Goal: Task Accomplishment & Management: Use online tool/utility

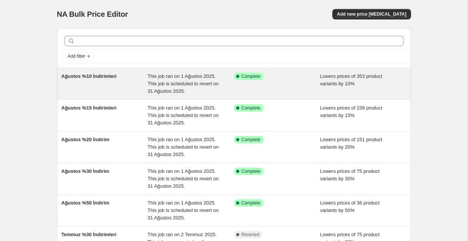
click at [221, 84] on div "This job ran on 1 Ağustos 2025. This job is scheduled to revert on 31 Ağustos 2…" at bounding box center [191, 84] width 86 height 22
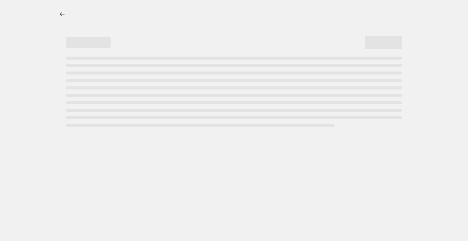
select select "percentage"
select select "collection"
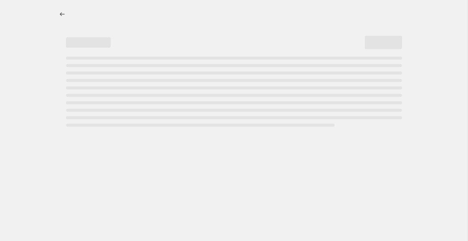
select select "collection"
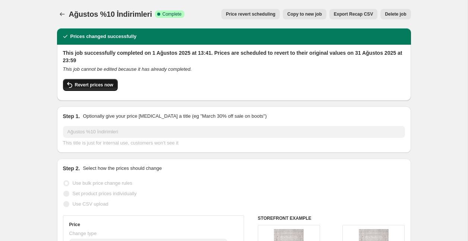
click at [104, 88] on span "Revert prices now" at bounding box center [94, 85] width 38 height 6
checkbox input "false"
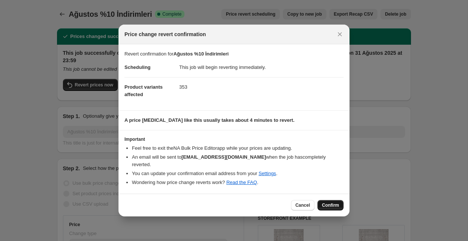
click at [332, 202] on span "Confirm" at bounding box center [330, 205] width 17 height 6
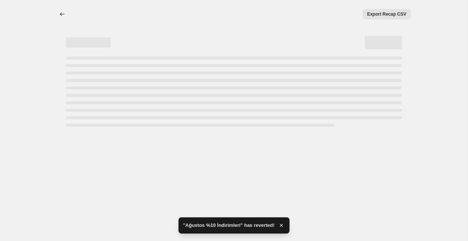
select select "percentage"
select select "collection"
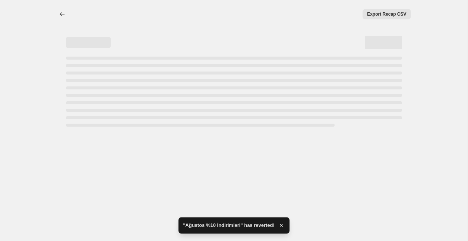
select select "collection"
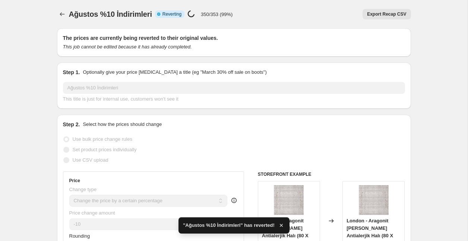
checkbox input "true"
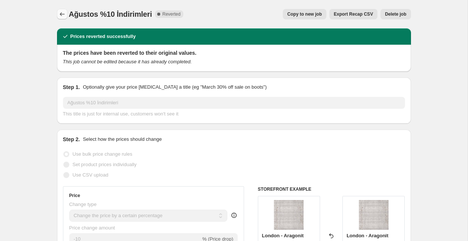
click at [64, 16] on icon "Price change jobs" at bounding box center [62, 13] width 7 height 7
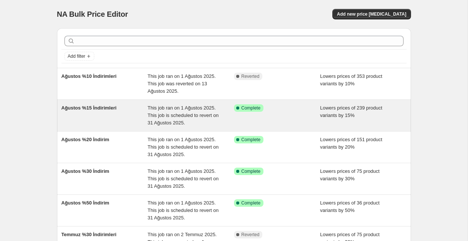
click at [103, 107] on span "Ağustos %15 İndirimleri" at bounding box center [88, 108] width 55 height 6
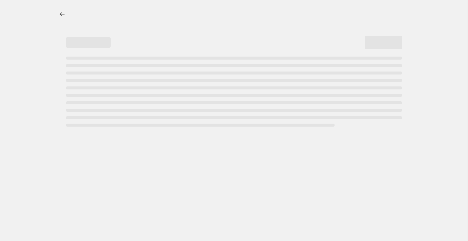
select select "percentage"
select select "collection"
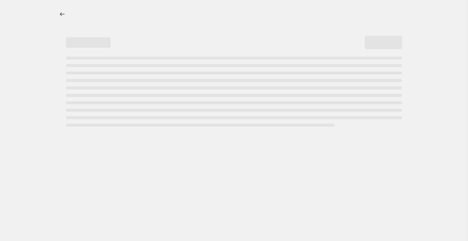
select select "collection"
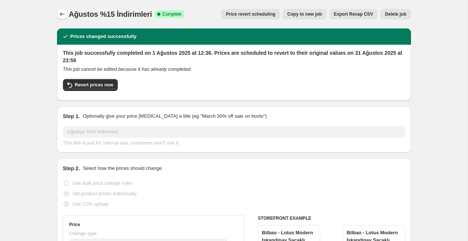
click at [60, 15] on icon "Price change jobs" at bounding box center [62, 14] width 5 height 4
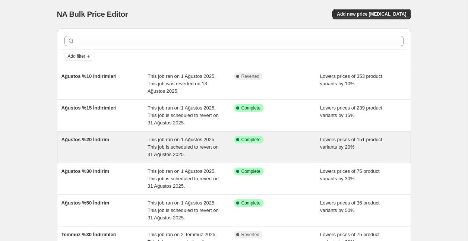
click at [113, 145] on div "Ağustos %20 İndirim" at bounding box center [104, 147] width 86 height 22
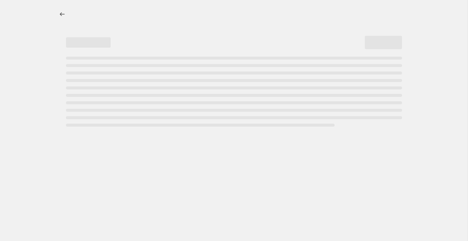
select select "percentage"
select select "collection"
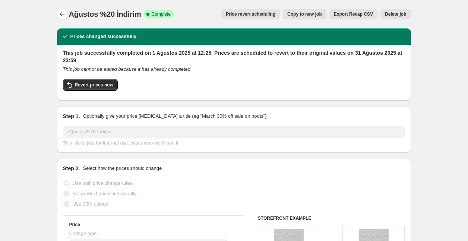
click at [60, 13] on icon "Price change jobs" at bounding box center [62, 13] width 7 height 7
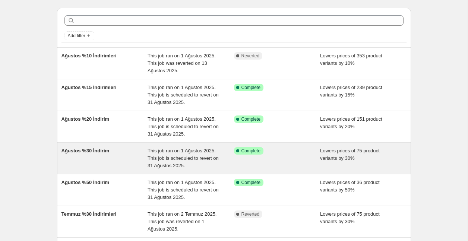
scroll to position [34, 0]
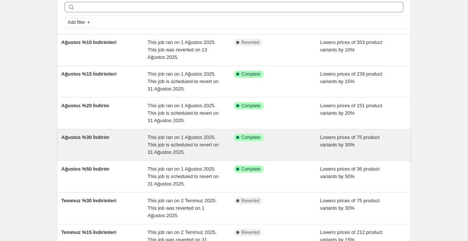
click at [96, 141] on div "Ağustos %30 İndirim" at bounding box center [104, 145] width 86 height 22
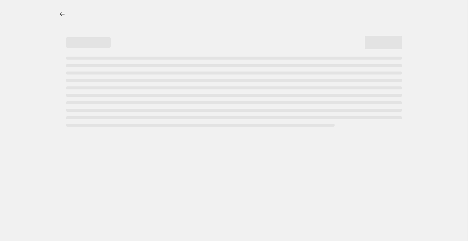
select select "percentage"
select select "collection"
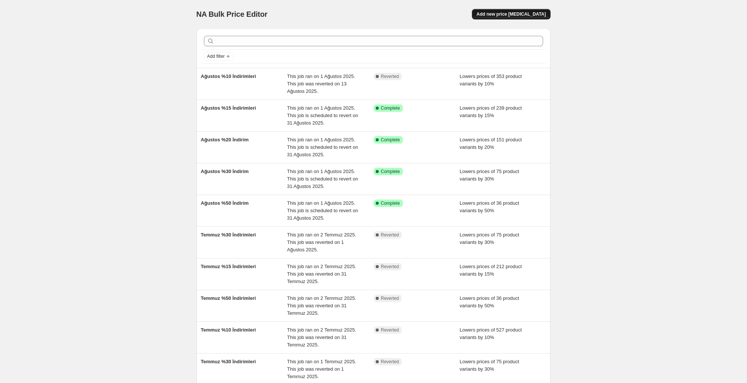
click at [468, 13] on span "Add new price [MEDICAL_DATA]" at bounding box center [510, 14] width 69 height 6
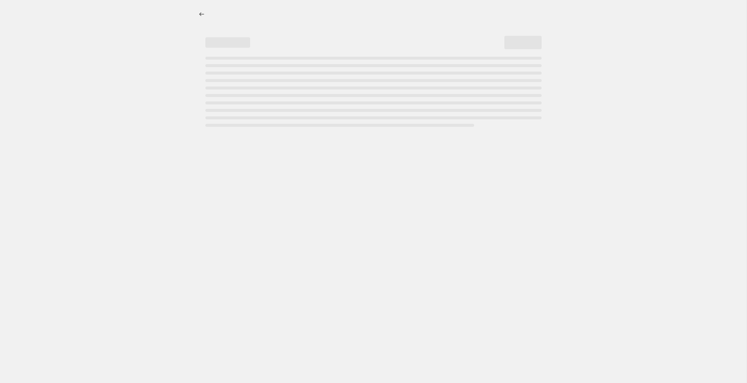
select select "percentage"
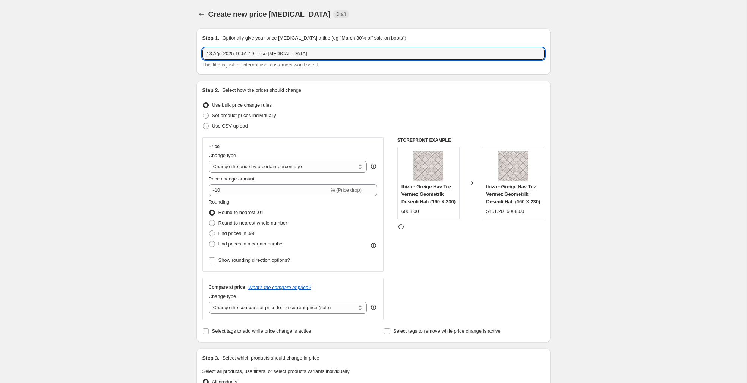
drag, startPoint x: 315, startPoint y: 51, endPoint x: 184, endPoint y: 46, distance: 131.3
click at [184, 46] on div "Create new price [MEDICAL_DATA]. This page is ready Create new price [MEDICAL_D…" at bounding box center [373, 378] width 746 height 757
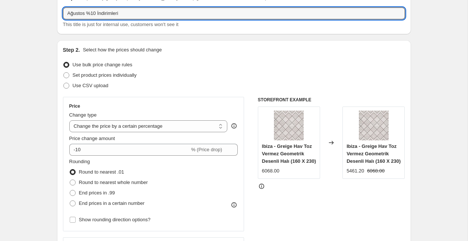
scroll to position [42, 0]
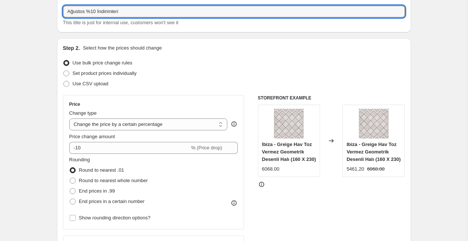
type input "Ağustos %10 İndirimleri"
click at [136, 124] on select "Change the price to a certain amount Change the price by a certain amount Chang…" at bounding box center [148, 125] width 158 height 12
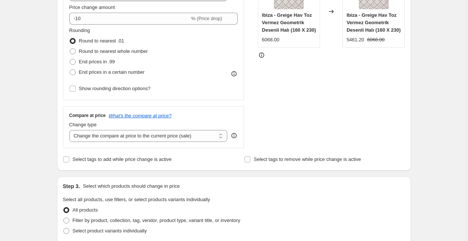
scroll to position [172, 0]
click at [95, 220] on span "Filter by product, collection, tag, vendor, product type, variant title, or inv…" at bounding box center [157, 220] width 168 height 6
click at [64, 218] on input "Filter by product, collection, tag, vendor, product type, variant title, or inv…" at bounding box center [63, 217] width 0 height 0
radio input "true"
click at [95, 220] on span "Filter by product, collection, tag, vendor, product type, variant title, or inv…" at bounding box center [157, 220] width 168 height 6
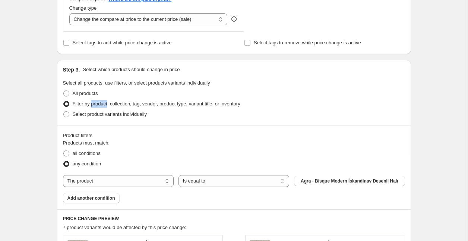
scroll to position [290, 0]
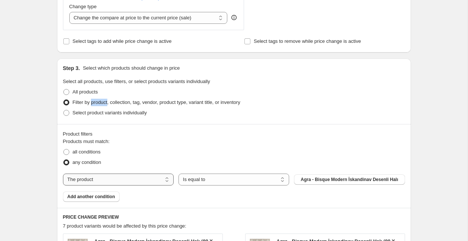
click at [112, 177] on select "The product The product's collection The product's tag The product's vendor The…" at bounding box center [118, 180] width 111 height 12
select select "collection"
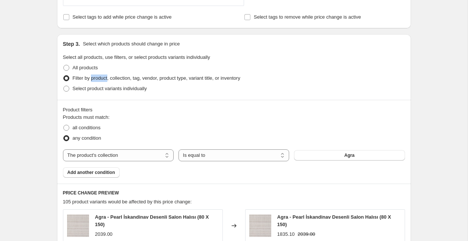
scroll to position [319, 0]
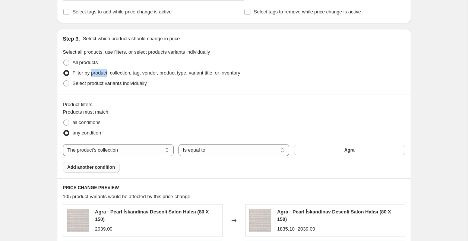
click at [107, 168] on span "Add another condition" at bounding box center [91, 167] width 48 height 6
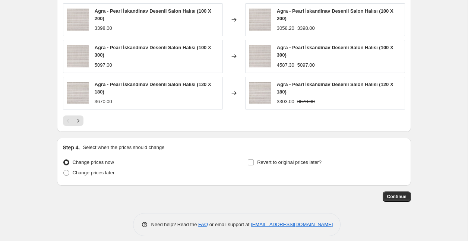
scroll to position [621, 0]
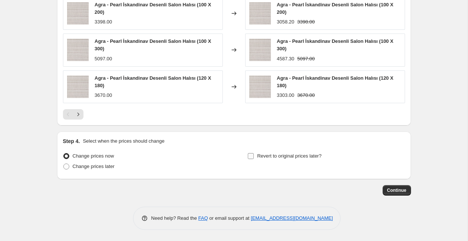
click at [250, 158] on input "Revert to original prices later?" at bounding box center [251, 156] width 6 height 6
checkbox input "true"
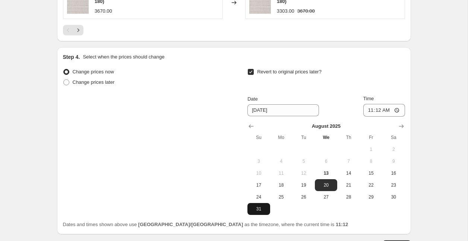
click at [261, 212] on span "31" at bounding box center [258, 209] width 16 height 6
type input "[DATE]"
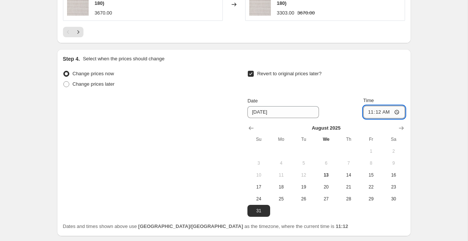
click at [384, 115] on input "11:12" at bounding box center [384, 112] width 42 height 13
click at [390, 111] on input "11:12" at bounding box center [384, 112] width 42 height 13
click at [379, 111] on input "11:12" at bounding box center [384, 112] width 42 height 13
type input "01:12"
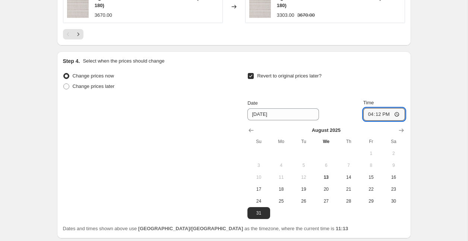
type input "16:00"
click at [348, 105] on div "Date [DATE] Time 16:00" at bounding box center [325, 110] width 157 height 22
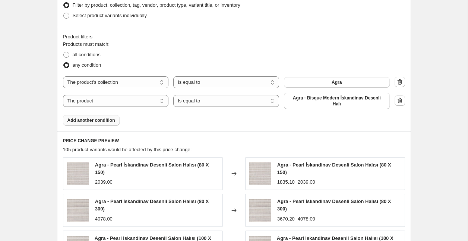
scroll to position [381, 0]
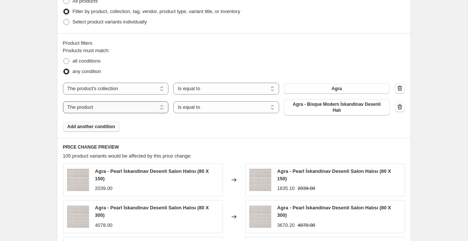
click at [131, 107] on select "The product The product's collection The product's tag The product's vendor The…" at bounding box center [116, 107] width 106 height 12
select select "title"
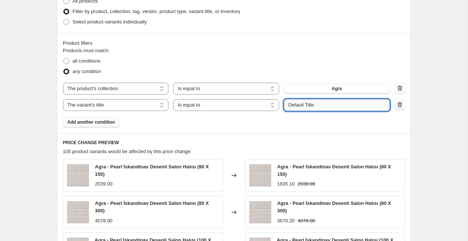
click at [322, 106] on input "Default Title" at bounding box center [337, 105] width 106 height 12
drag, startPoint x: 326, startPoint y: 104, endPoint x: 262, endPoint y: 104, distance: 64.1
click at [262, 104] on div "The product The product's collection The product's tag The product's vendor The…" at bounding box center [226, 105] width 327 height 12
click at [234, 89] on select "Is equal to Is not equal to" at bounding box center [226, 89] width 106 height 12
drag, startPoint x: 328, startPoint y: 104, endPoint x: 270, endPoint y: 98, distance: 57.7
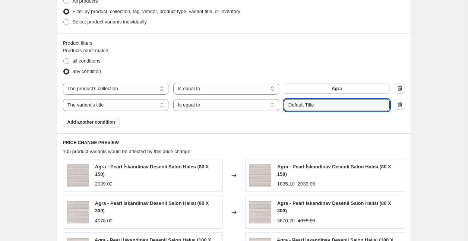
click at [270, 98] on div "The product The product's collection The product's tag The product's vendor The…" at bounding box center [234, 97] width 342 height 28
type input "Agra"
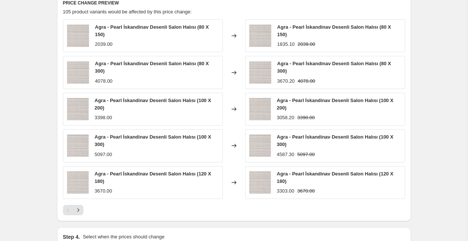
scroll to position [522, 0]
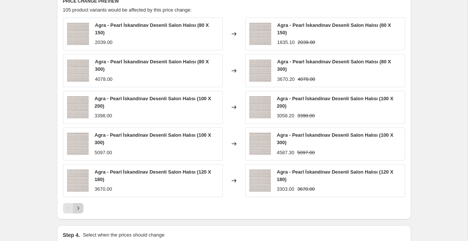
click at [81, 209] on icon "Next" at bounding box center [78, 208] width 7 height 7
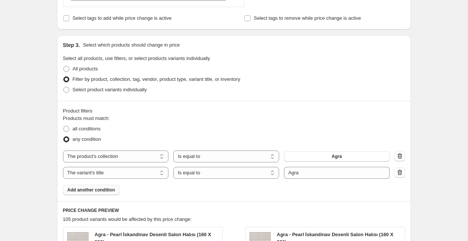
scroll to position [313, 0]
click at [100, 192] on span "Add another condition" at bounding box center [91, 189] width 48 height 6
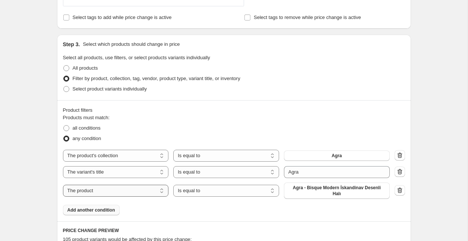
click at [114, 193] on select "The product The product's collection The product's tag The product's vendor The…" at bounding box center [116, 191] width 106 height 12
select select "collection"
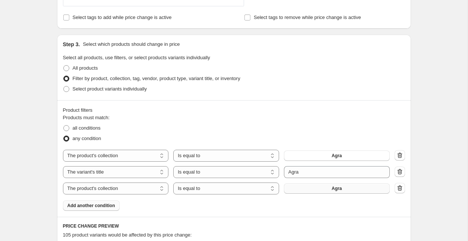
click at [332, 192] on button "Agra" at bounding box center [337, 188] width 106 height 10
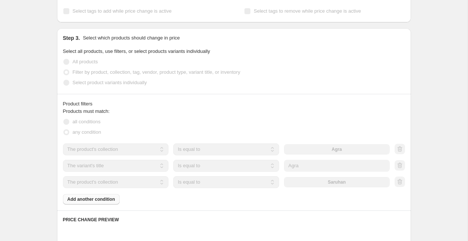
scroll to position [321, 0]
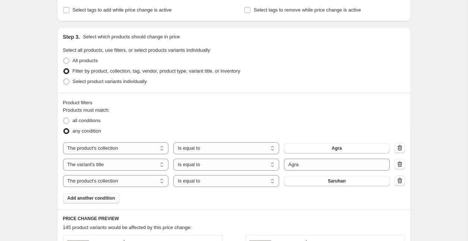
click at [105, 199] on span "Add another condition" at bounding box center [91, 198] width 48 height 6
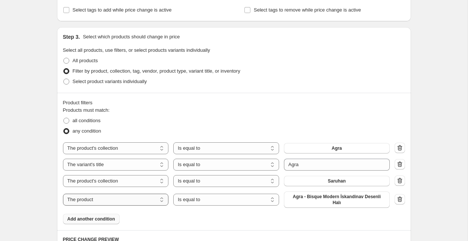
click at [127, 203] on select "The product The product's collection The product's tag The product's vendor The…" at bounding box center [116, 200] width 106 height 12
select select "title"
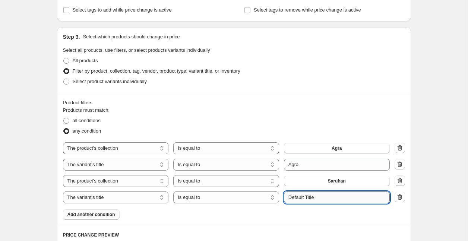
click at [323, 198] on input "Default Title" at bounding box center [337, 198] width 106 height 12
type input "Saruhan"
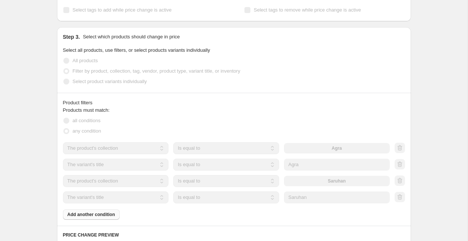
click at [253, 221] on div "Product filters Products must match: all conditions any condition The product T…" at bounding box center [234, 159] width 354 height 133
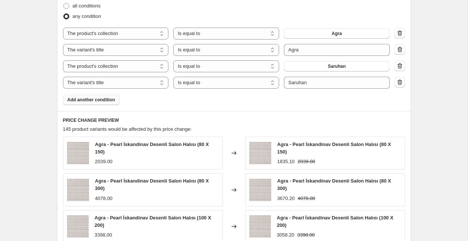
scroll to position [435, 0]
click at [91, 99] on span "Add another condition" at bounding box center [91, 100] width 48 height 6
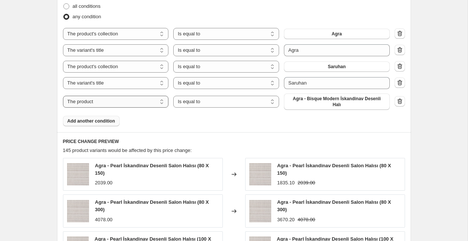
click at [116, 104] on select "The product The product's collection The product's tag The product's vendor The…" at bounding box center [116, 102] width 106 height 12
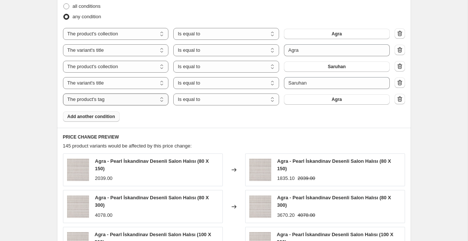
click at [150, 101] on select "The product The product's collection The product's tag The product's vendor The…" at bounding box center [116, 100] width 106 height 12
select select "collection"
click at [337, 100] on span "Agra" at bounding box center [337, 100] width 10 height 6
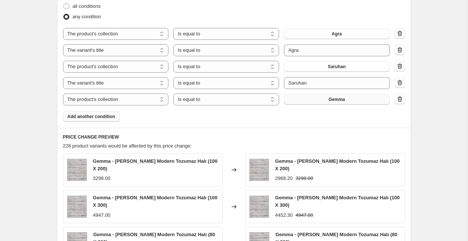
click at [106, 117] on span "Add another condition" at bounding box center [91, 117] width 48 height 6
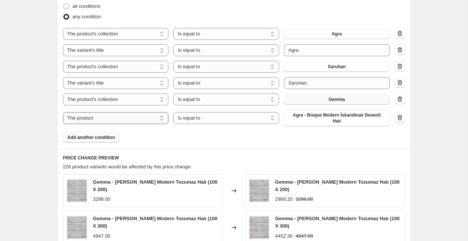
click at [133, 119] on select "The product The product's collection The product's tag The product's vendor The…" at bounding box center [116, 118] width 106 height 12
select select "title"
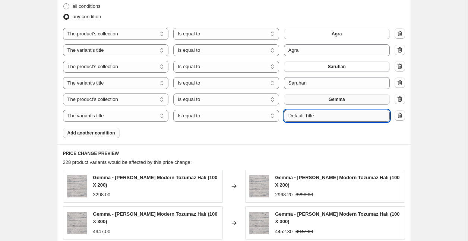
click at [325, 115] on input "Default Title" at bounding box center [337, 116] width 106 height 12
type input "g"
type input "Gemma"
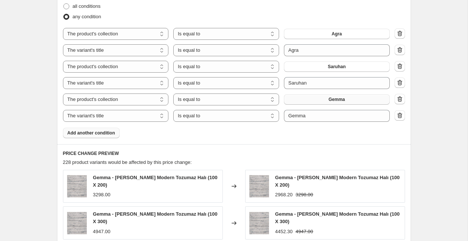
click at [115, 135] on span "Add another condition" at bounding box center [91, 133] width 48 height 6
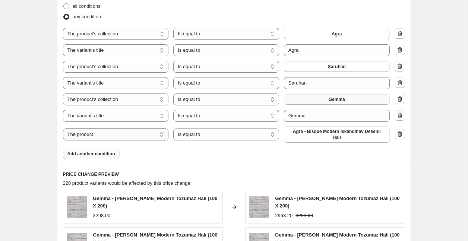
click at [136, 136] on select "The product The product's collection The product's tag The product's vendor The…" at bounding box center [116, 135] width 106 height 12
select select "collection"
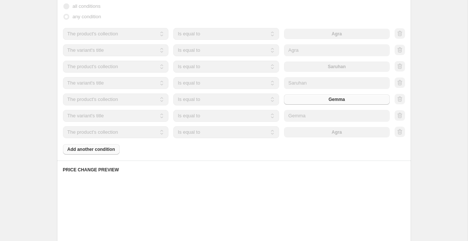
click at [337, 132] on div "The product The product's collection The product's tag The product's vendor The…" at bounding box center [226, 132] width 327 height 12
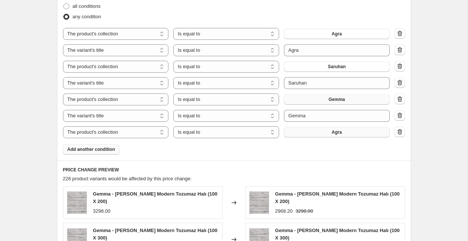
click at [339, 137] on button "Agra" at bounding box center [337, 132] width 106 height 10
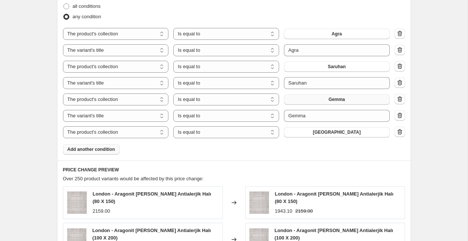
click at [97, 148] on span "Add another condition" at bounding box center [91, 149] width 48 height 6
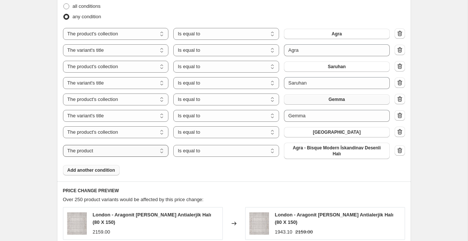
click at [139, 152] on select "The product The product's collection The product's tag The product's vendor The…" at bounding box center [116, 151] width 106 height 12
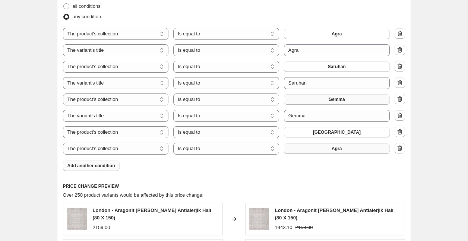
click at [334, 152] on button "Agra" at bounding box center [337, 148] width 106 height 10
click at [340, 150] on span "Gemma" at bounding box center [337, 149] width 16 height 6
click at [121, 149] on select "The product The product's collection The product's tag The product's vendor The…" at bounding box center [116, 149] width 106 height 12
select select "title"
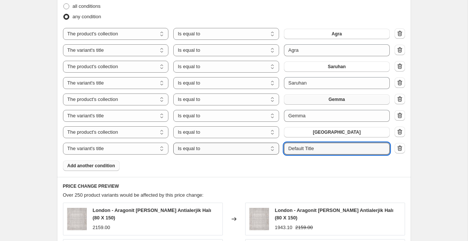
drag, startPoint x: 333, startPoint y: 152, endPoint x: 261, endPoint y: 145, distance: 72.2
click at [261, 145] on div "The product The product's collection The product's tag The product's vendor The…" at bounding box center [226, 149] width 327 height 12
drag, startPoint x: 310, startPoint y: 150, endPoint x: 247, endPoint y: 146, distance: 63.5
click at [247, 146] on div "The product The product's collection The product's tag The product's vendor The…" at bounding box center [226, 149] width 327 height 12
type input "[GEOGRAPHIC_DATA]"
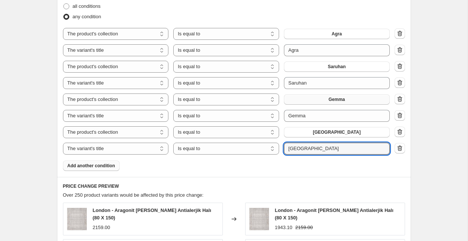
drag, startPoint x: 220, startPoint y: 170, endPoint x: 187, endPoint y: 173, distance: 32.9
click at [217, 171] on div "Product filters Products must match: all conditions any condition The product T…" at bounding box center [234, 77] width 354 height 199
